Goal: Obtain resource: Obtain resource

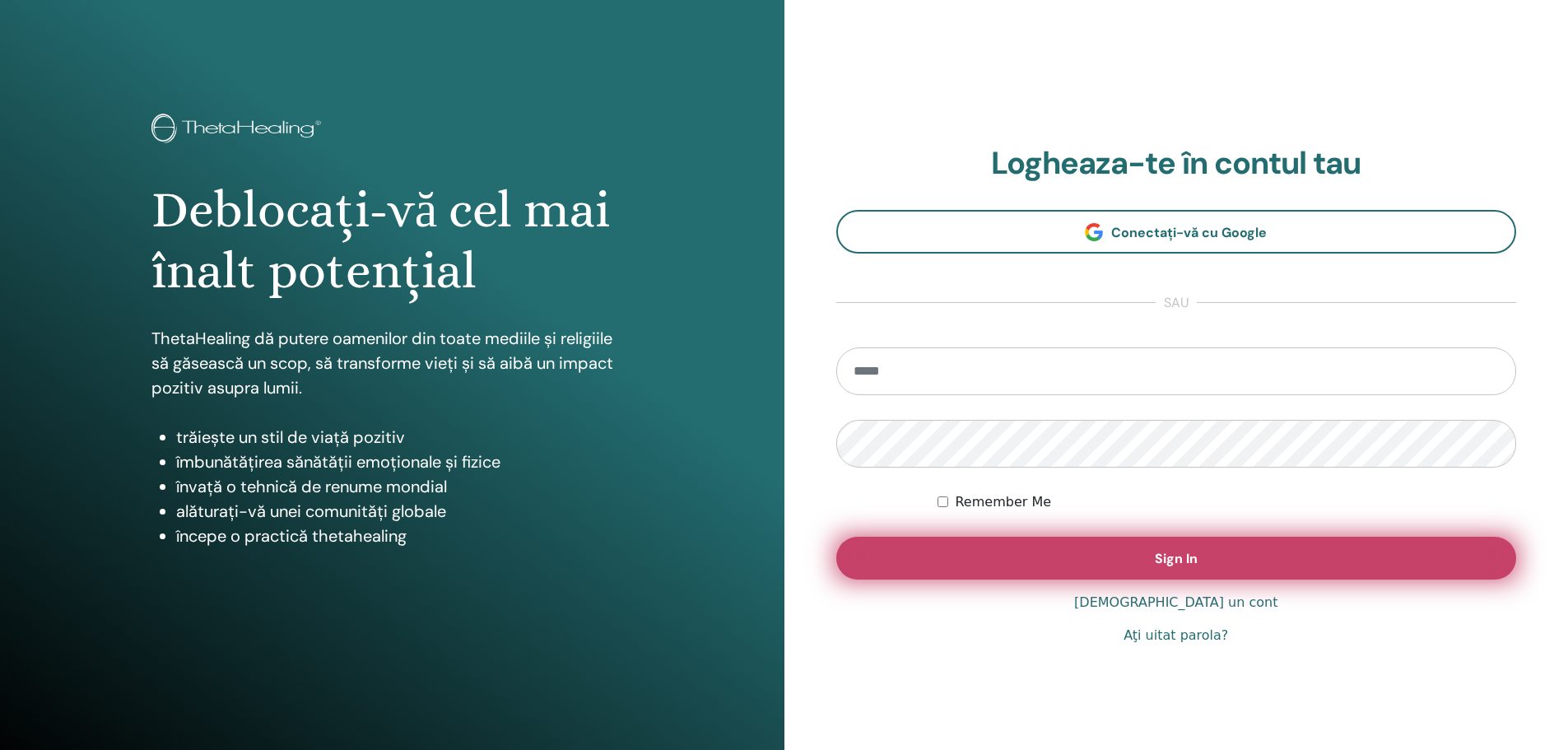
type input "**********"
click at [1132, 553] on button "Sign In" at bounding box center [1176, 558] width 681 height 43
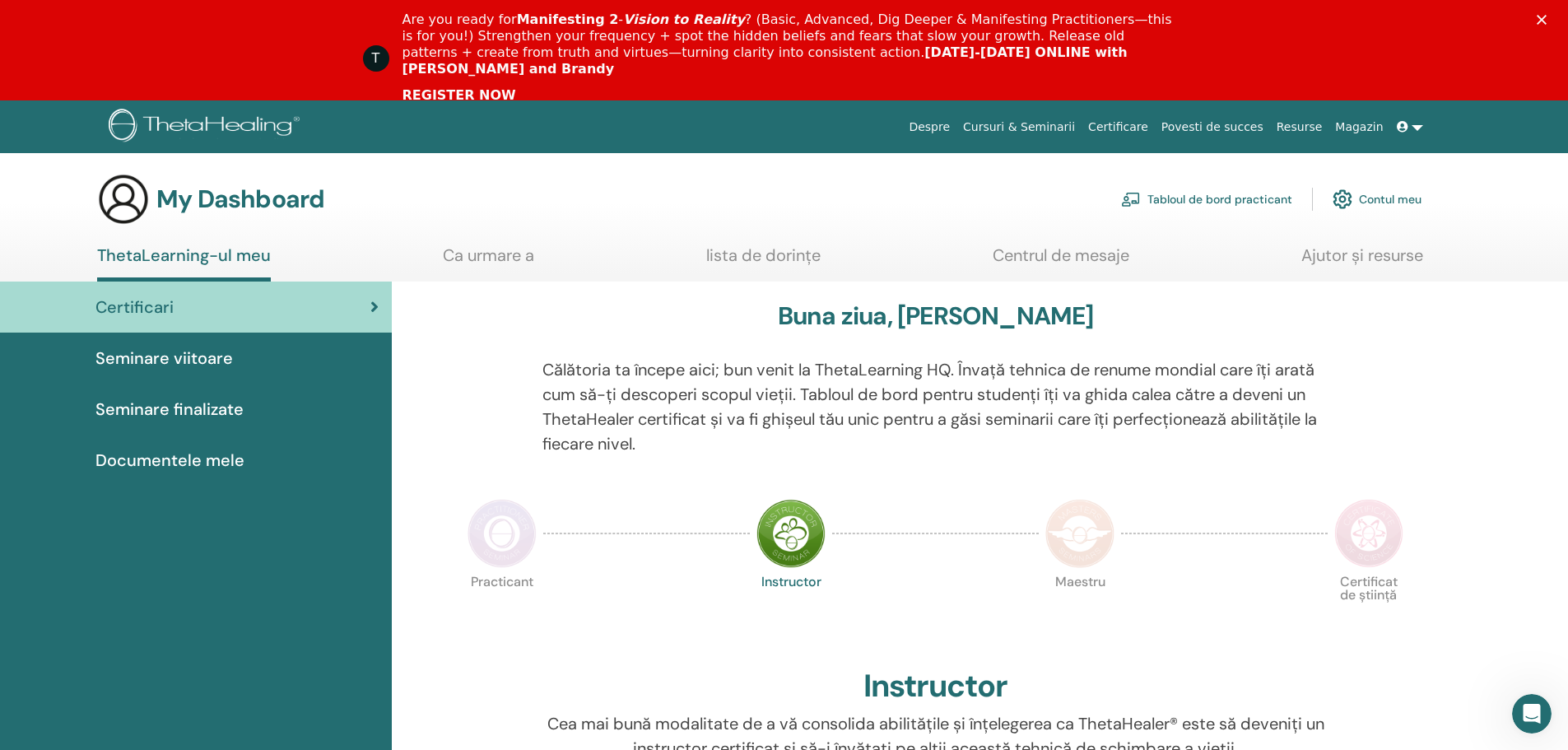
click at [175, 459] on span "Documentele mele" at bounding box center [170, 460] width 149 height 24
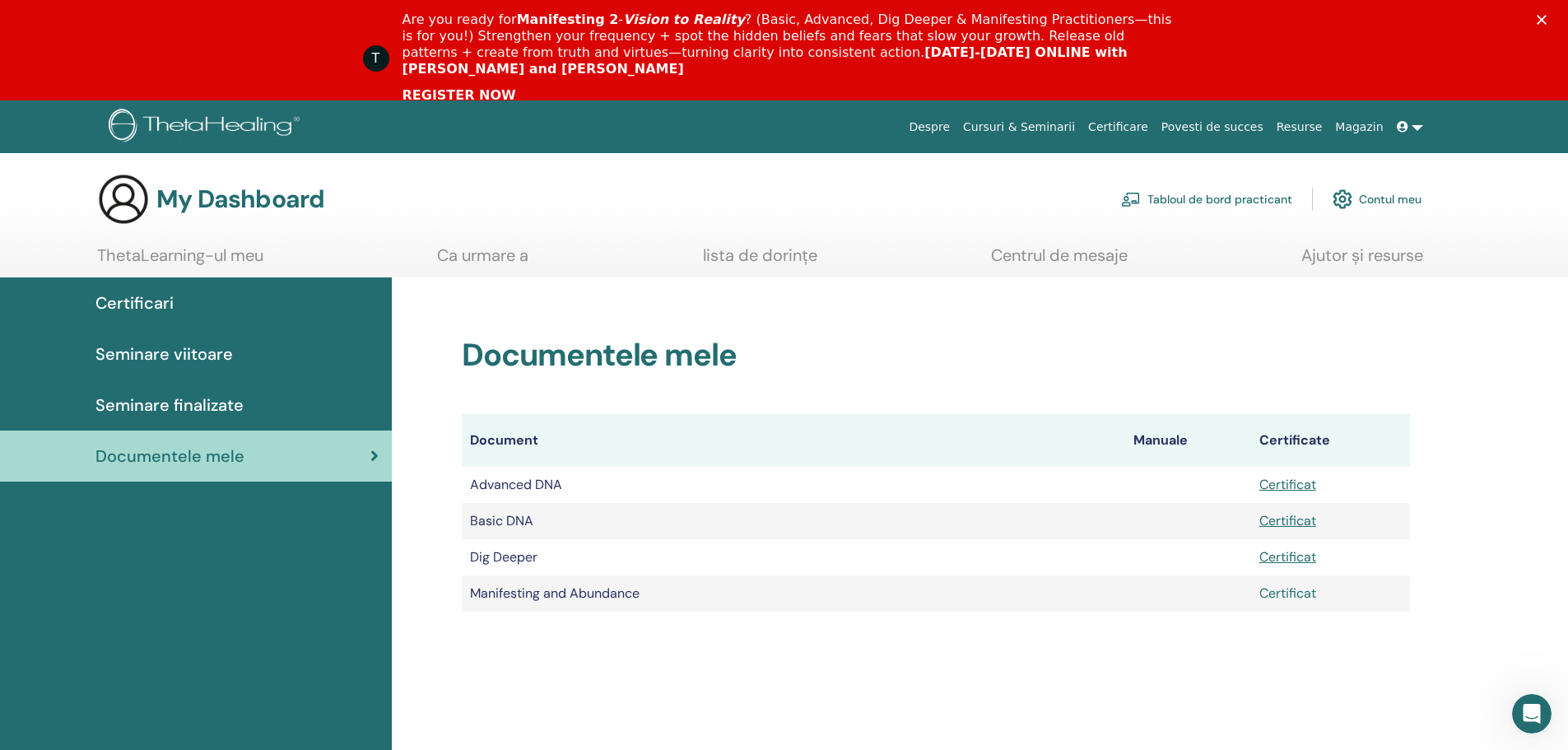
click at [1293, 595] on link "Certificat" at bounding box center [1287, 593] width 57 height 18
click at [132, 293] on span "Certificari" at bounding box center [134, 303] width 78 height 24
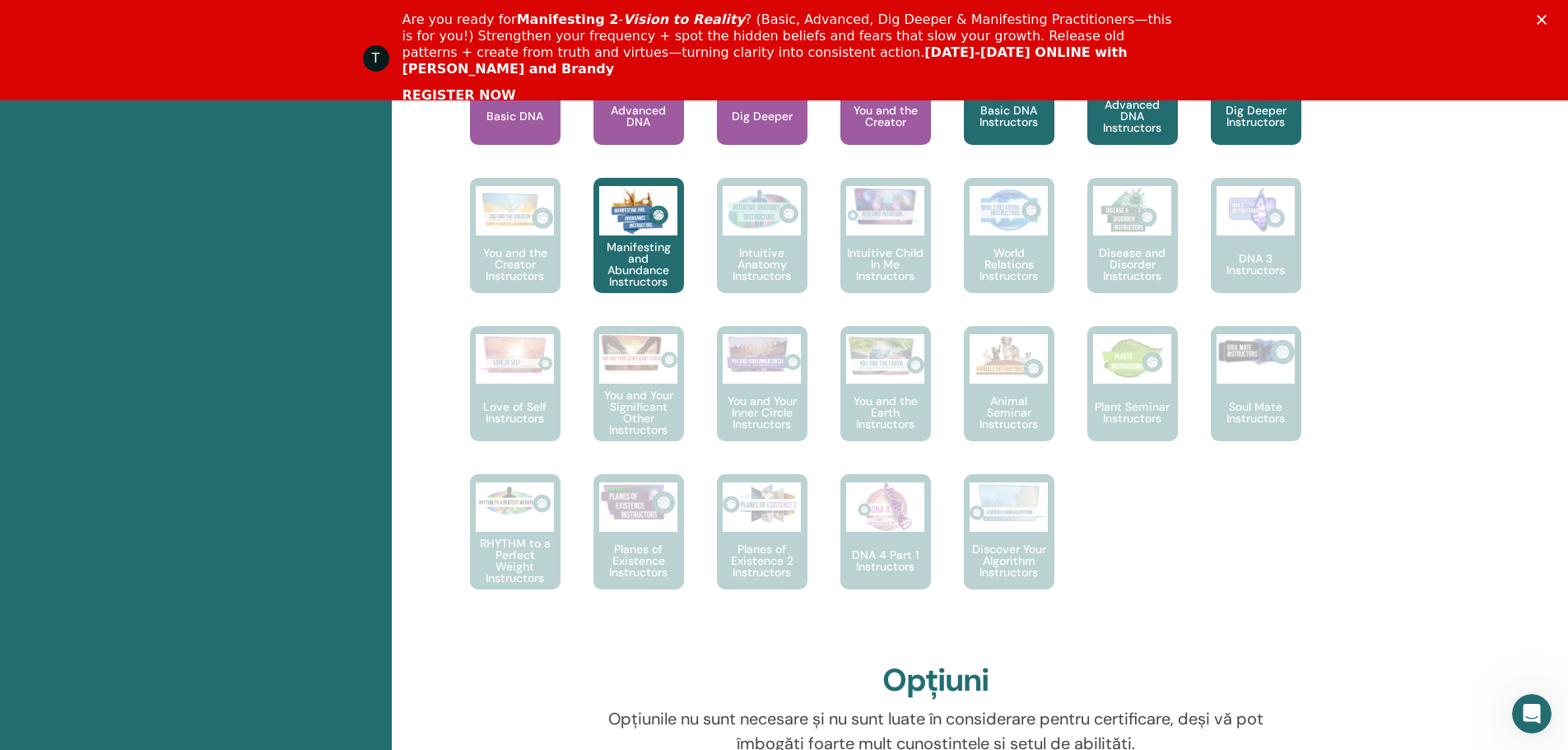
scroll to position [702, 0]
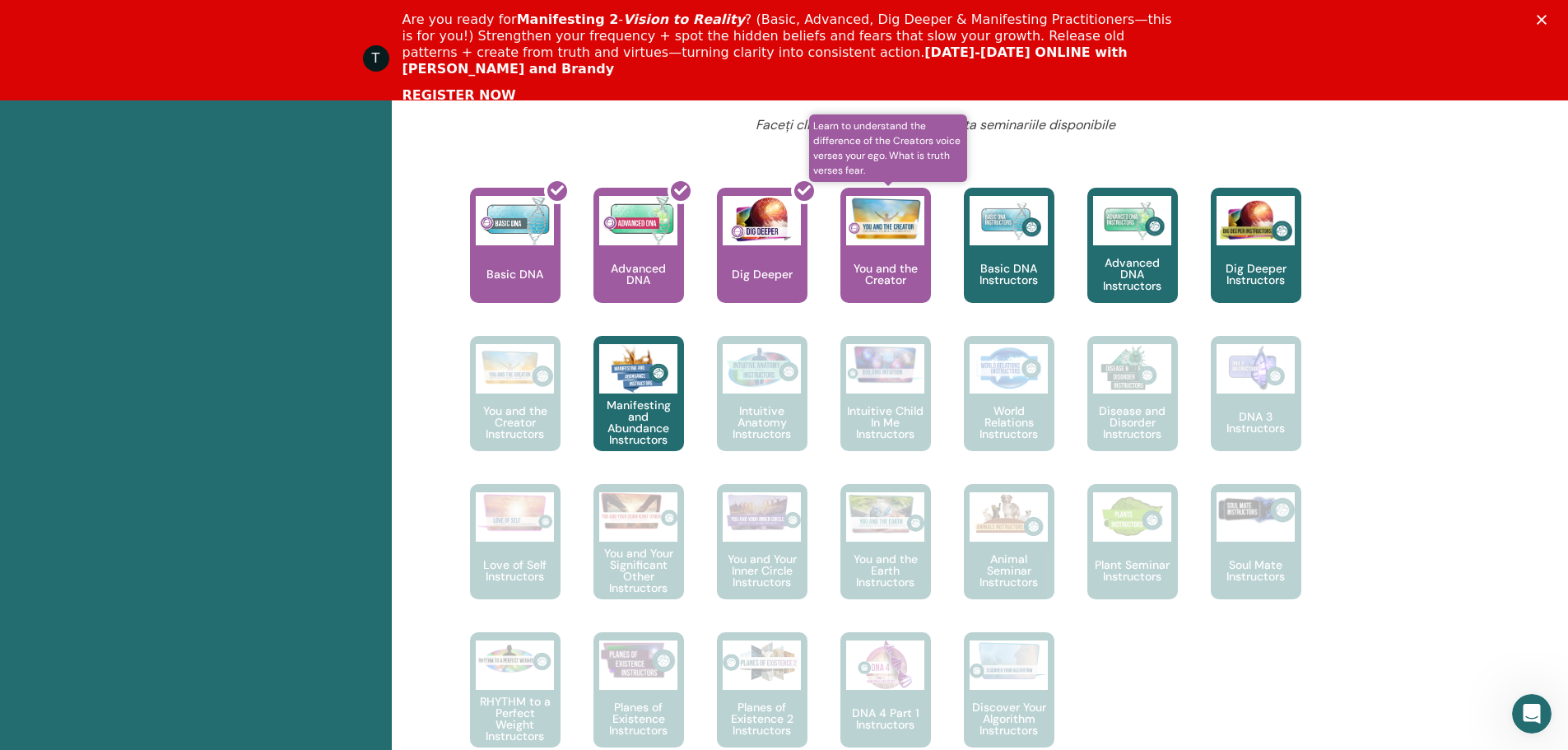
click at [887, 270] on p "You and the Creator" at bounding box center [885, 274] width 90 height 23
